Goal: Information Seeking & Learning: Learn about a topic

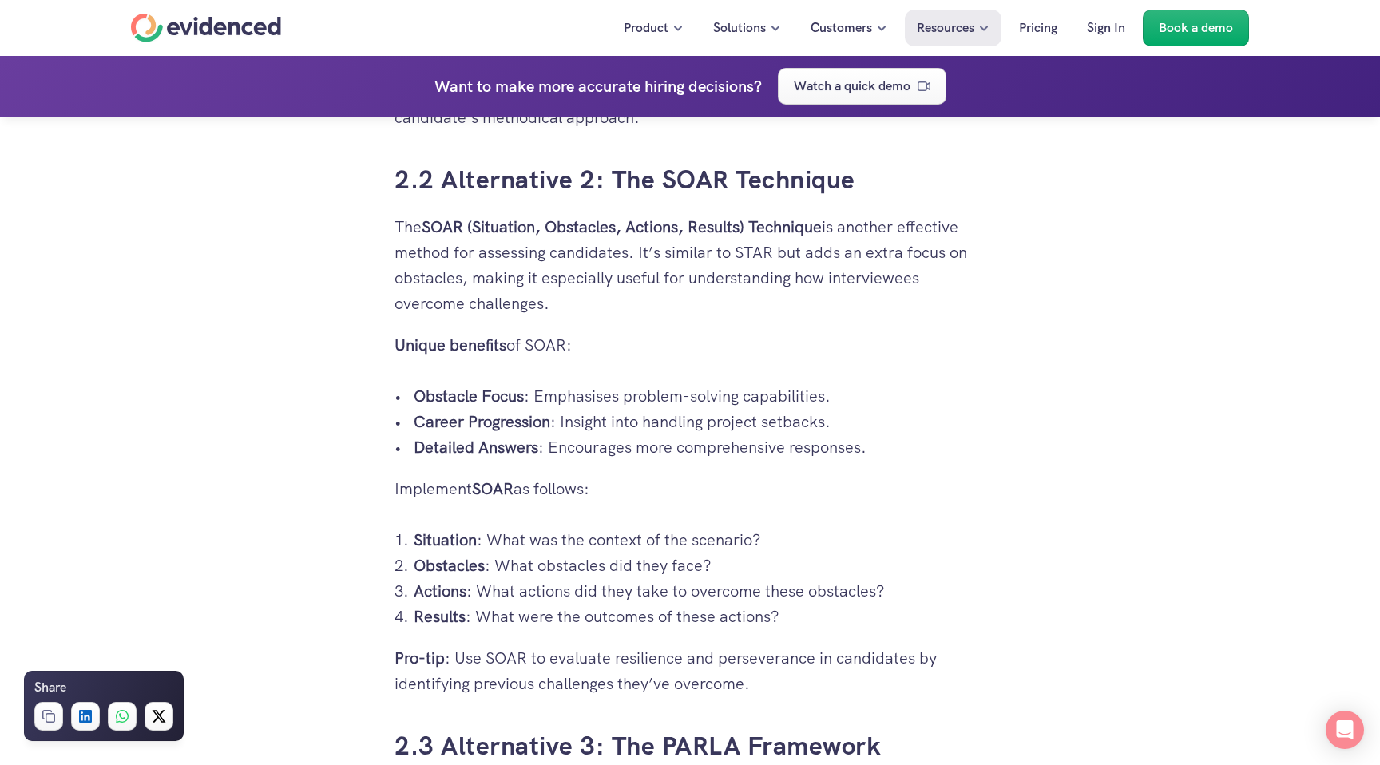
scroll to position [3356, 0]
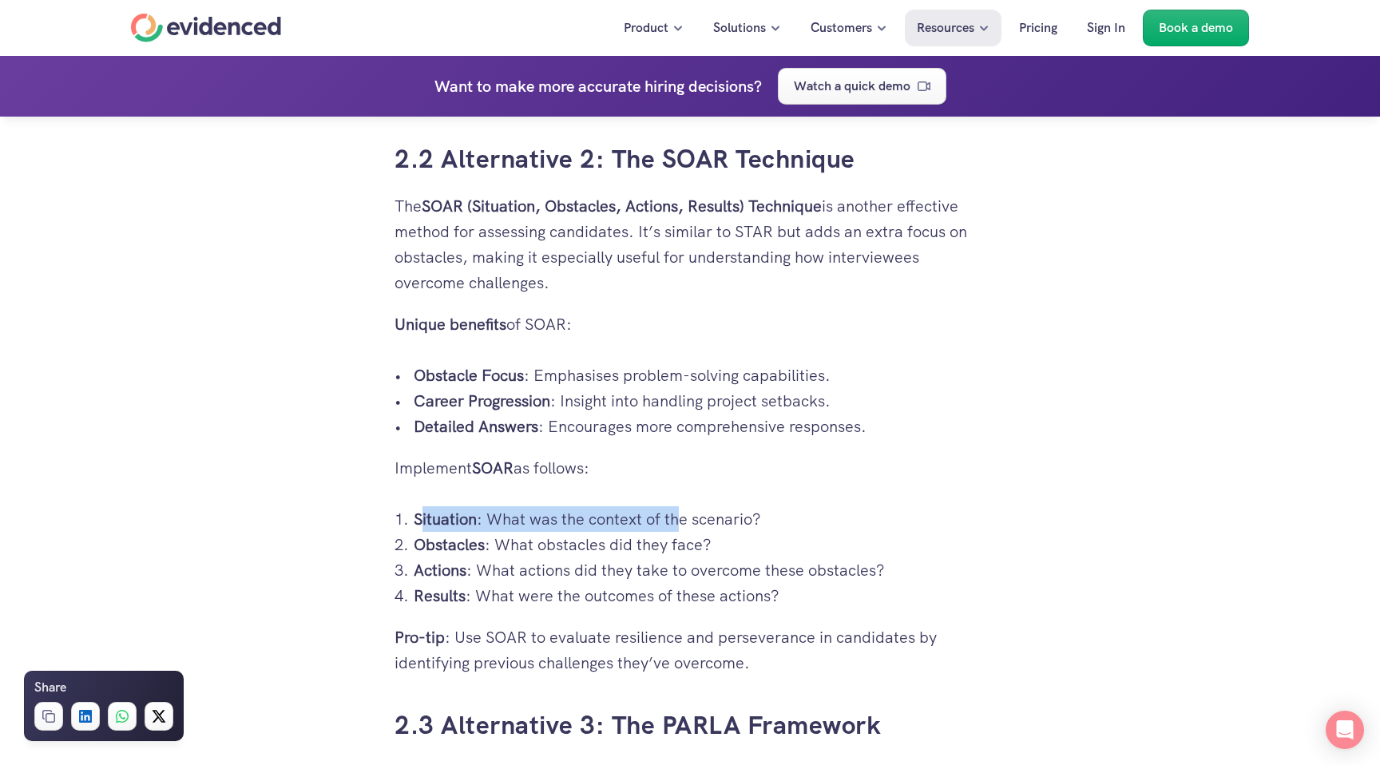
drag, startPoint x: 420, startPoint y: 520, endPoint x: 675, endPoint y: 521, distance: 254.8
click at [675, 521] on p "Situation : What was the context of the scenario?" at bounding box center [700, 519] width 572 height 26
drag, startPoint x: 464, startPoint y: 548, endPoint x: 649, endPoint y: 549, distance: 185.3
click at [649, 549] on p "Obstacles : What obstacles did they face?" at bounding box center [700, 545] width 572 height 26
drag, startPoint x: 451, startPoint y: 578, endPoint x: 585, endPoint y: 581, distance: 134.2
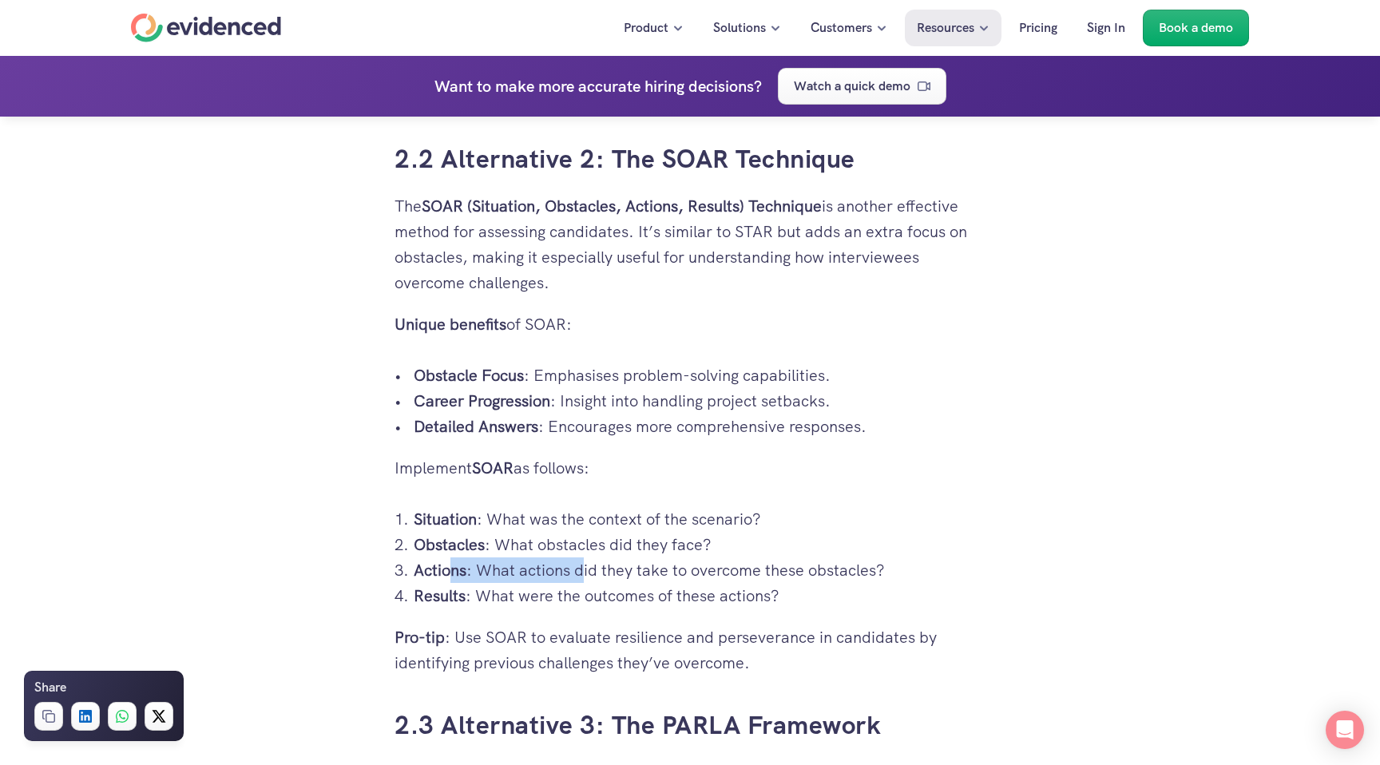
click at [585, 581] on p "Actions : What actions did they take to overcome these obstacles?" at bounding box center [700, 570] width 572 height 26
drag, startPoint x: 466, startPoint y: 604, endPoint x: 649, endPoint y: 603, distance: 182.1
click at [649, 603] on p "Results : What were the outcomes of these actions?" at bounding box center [700, 596] width 572 height 26
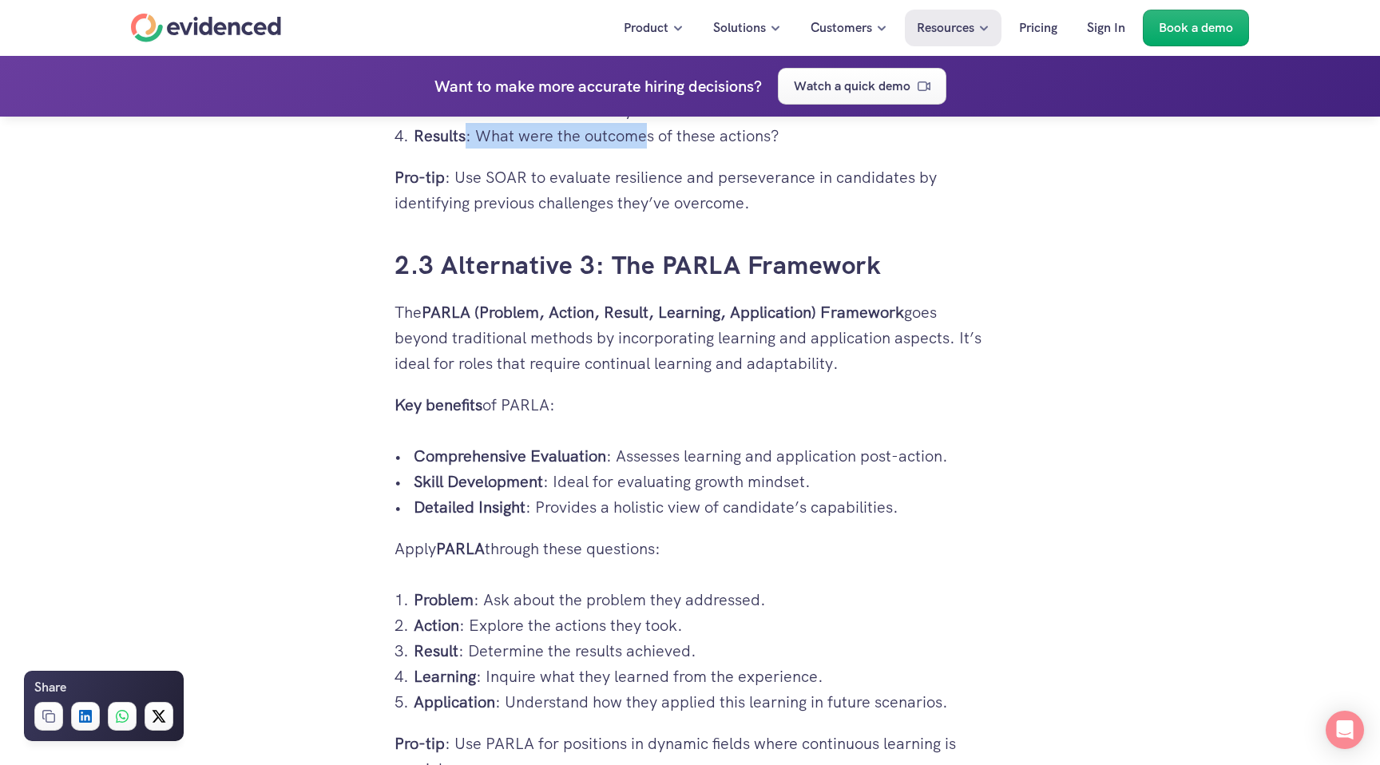
scroll to position [3825, 0]
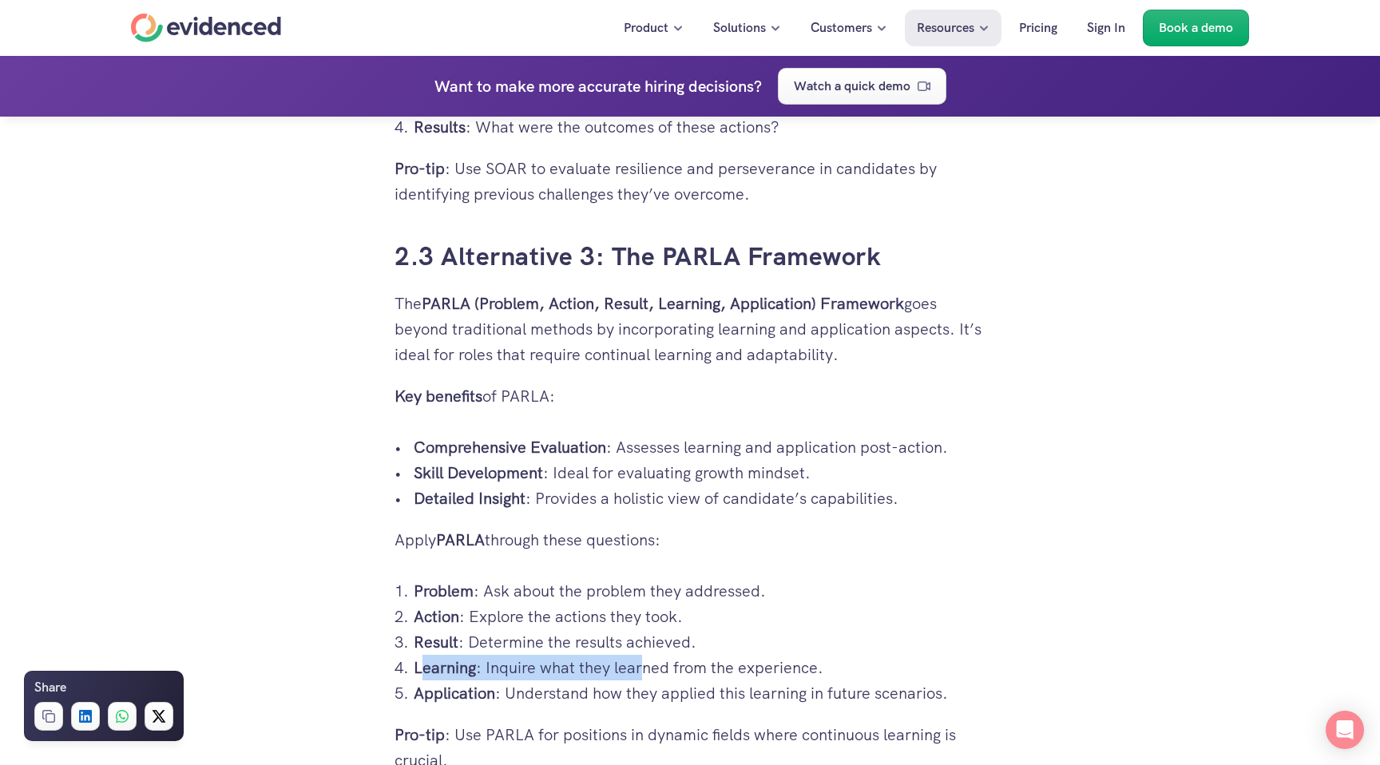
drag, startPoint x: 419, startPoint y: 661, endPoint x: 638, endPoint y: 660, distance: 219.6
click at [639, 661] on p "Learning : Inquire what they learned from the experience." at bounding box center [700, 668] width 572 height 26
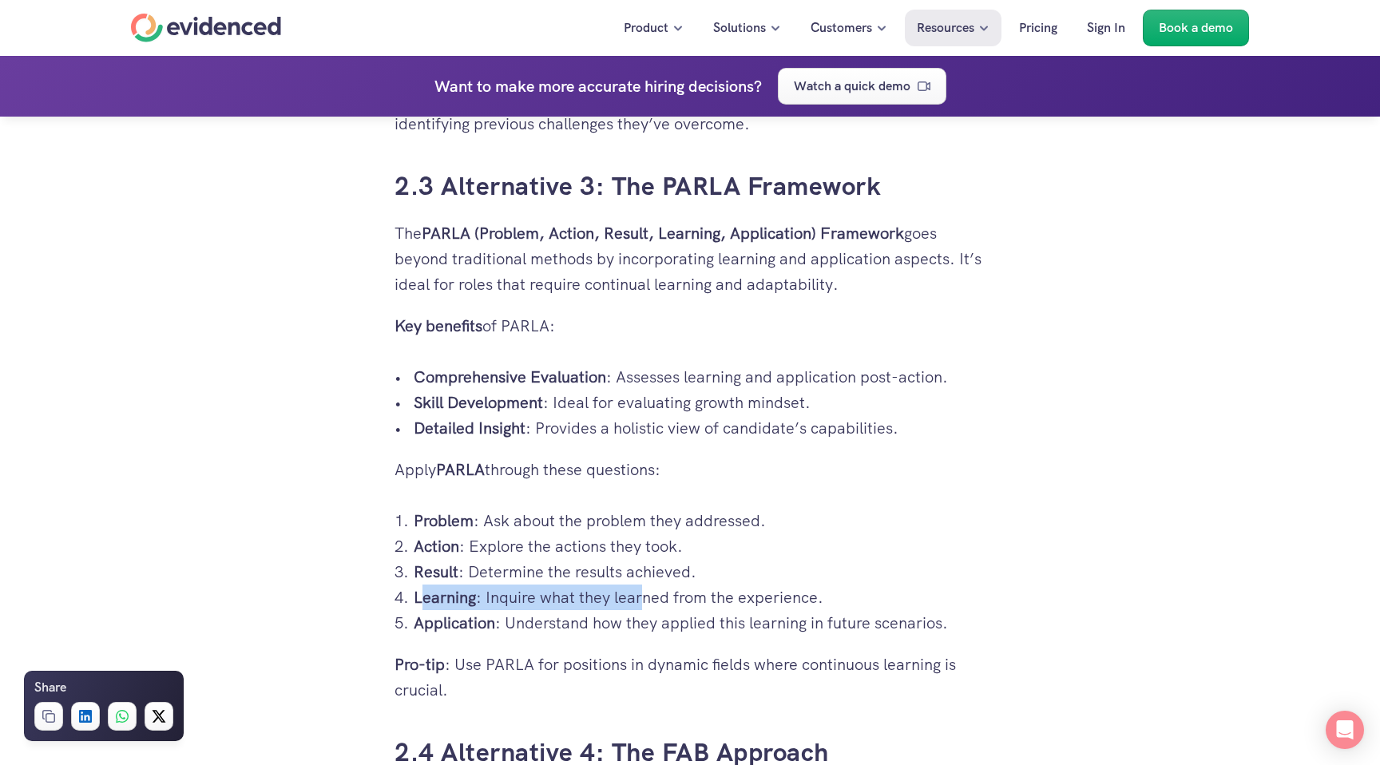
scroll to position [3900, 0]
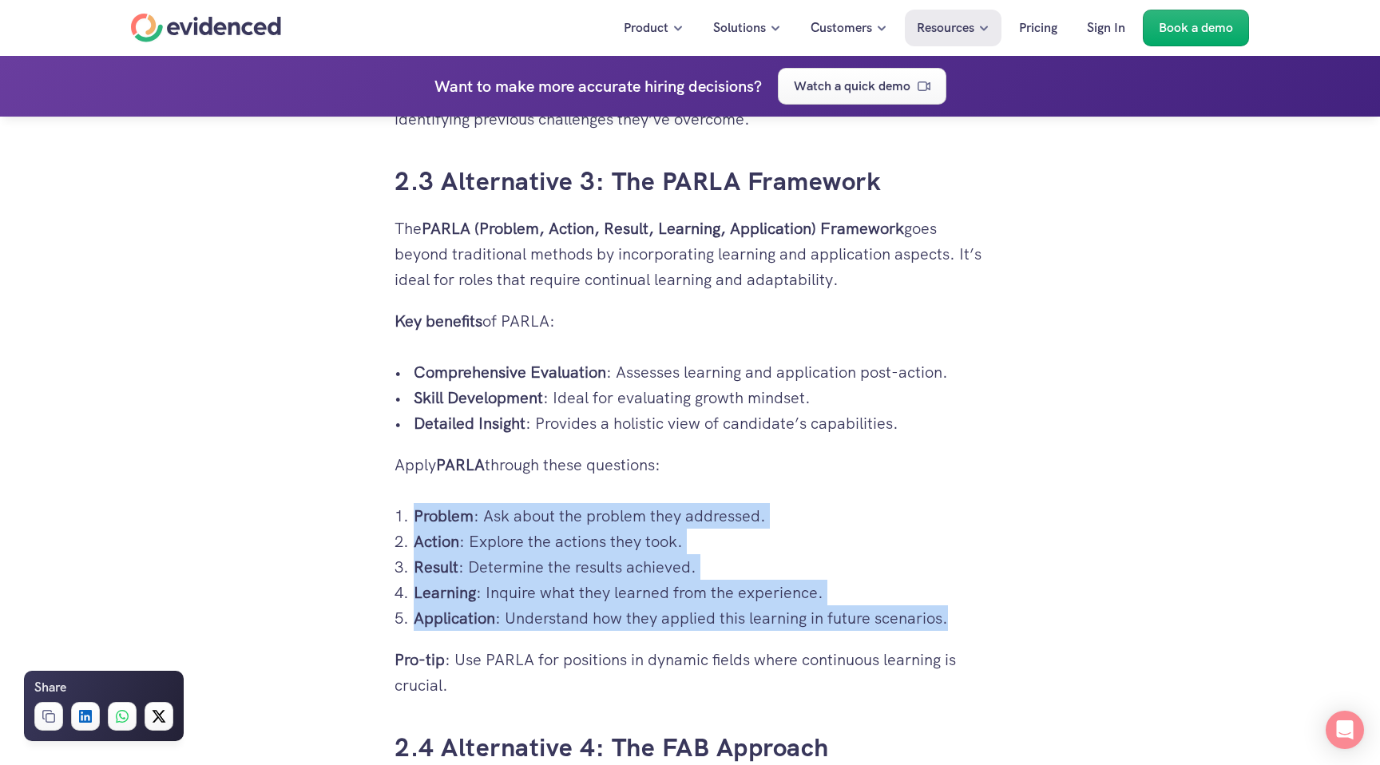
drag, startPoint x: 414, startPoint y: 516, endPoint x: 956, endPoint y: 621, distance: 552.5
click at [956, 621] on ol "Problem : Ask about the problem they addressed. Action : Explore the actions th…" at bounding box center [690, 567] width 591 height 128
copy ol "Problem : Ask about the problem they addressed. Action : Explore the actions th…"
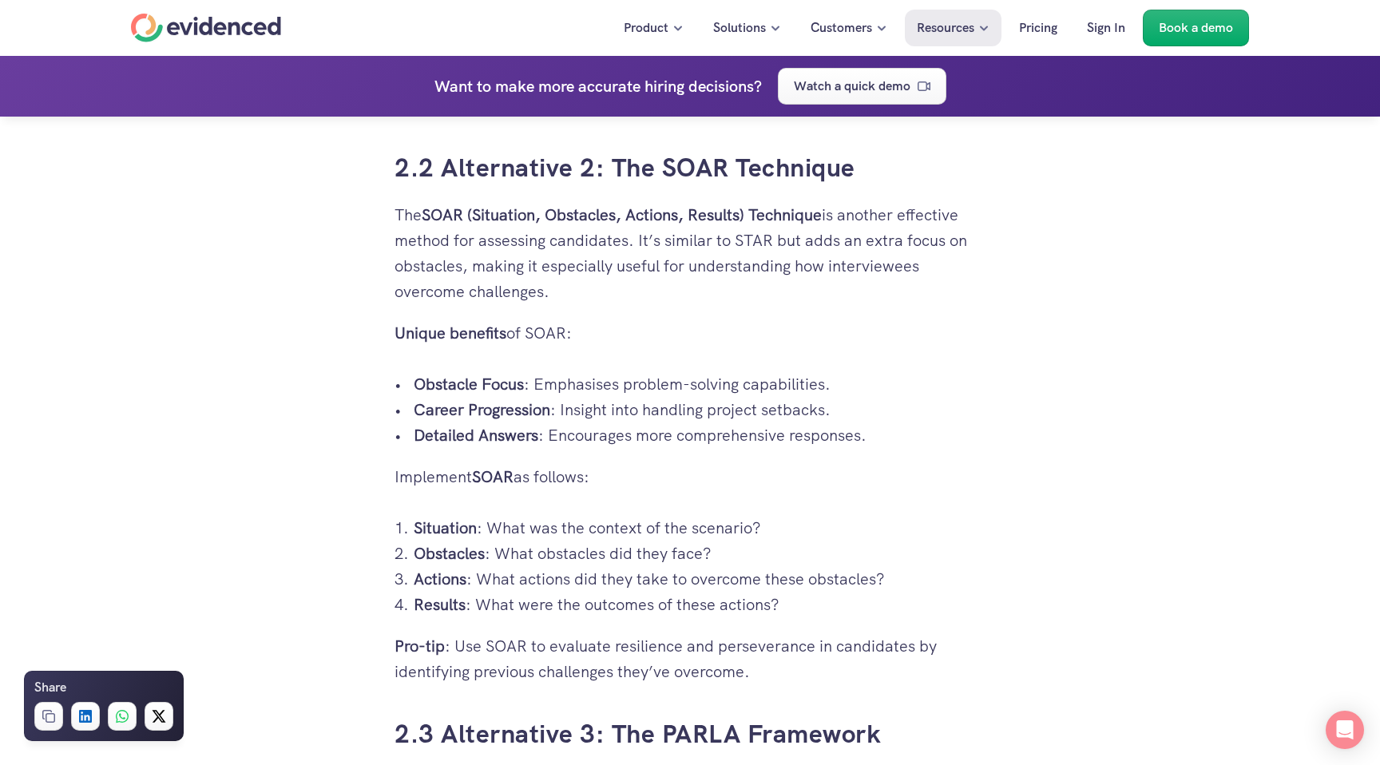
scroll to position [3349, 0]
drag, startPoint x: 413, startPoint y: 532, endPoint x: 836, endPoint y: 610, distance: 430.5
click at [836, 610] on ol "Situation : What was the context of the scenario? Obstacles : What obstacles di…" at bounding box center [690, 565] width 591 height 102
copy ol "Situation : What was the context of the scenario? Obstacles : What obstacles di…"
